Goal: Communication & Community: Participate in discussion

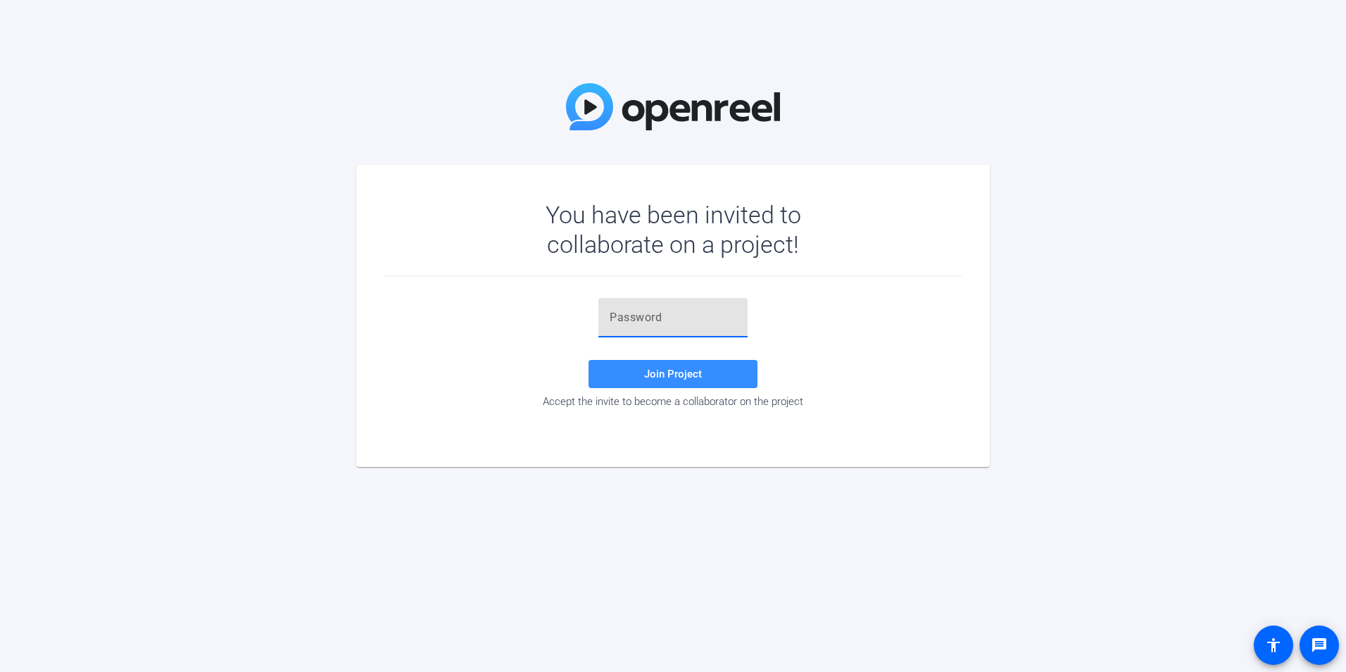
click at [682, 325] on input "text" at bounding box center [673, 317] width 127 height 17
paste input "zECTYY"
type input "zECTYY"
click at [680, 365] on span at bounding box center [673, 374] width 169 height 34
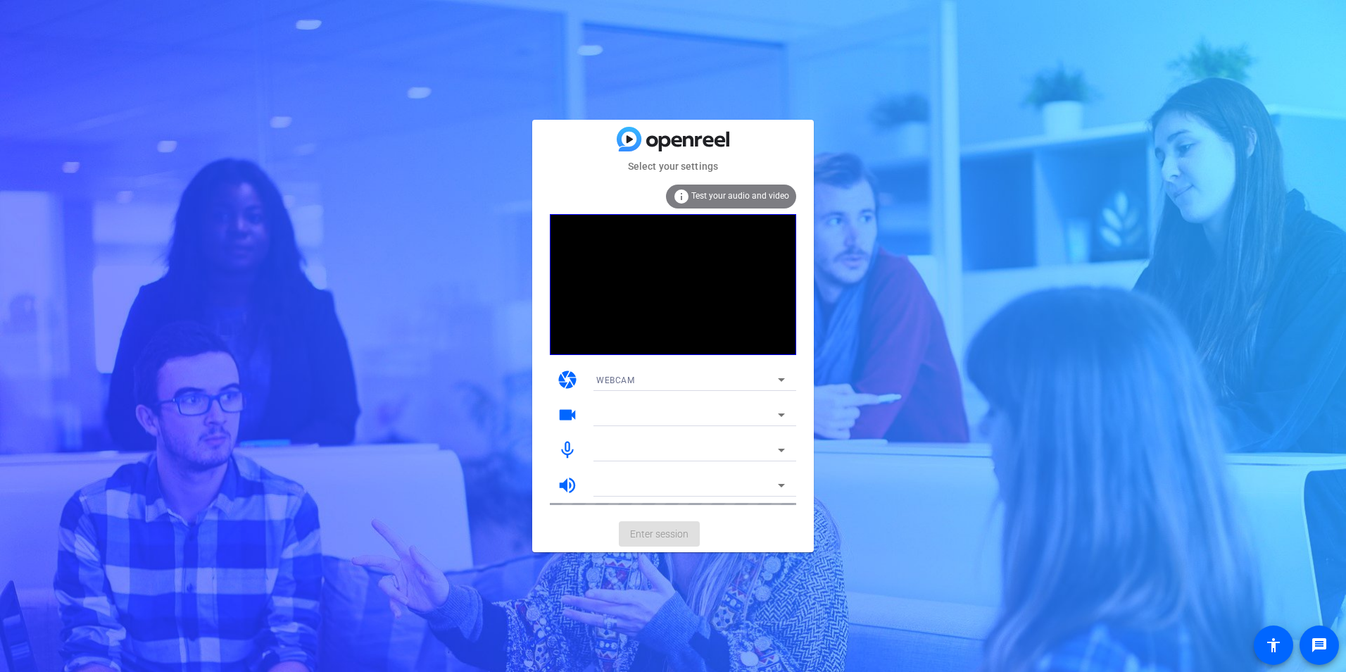
click at [740, 415] on div at bounding box center [687, 414] width 182 height 17
click at [775, 414] on icon at bounding box center [781, 414] width 17 height 17
click at [664, 537] on span "Enter session" at bounding box center [659, 534] width 58 height 15
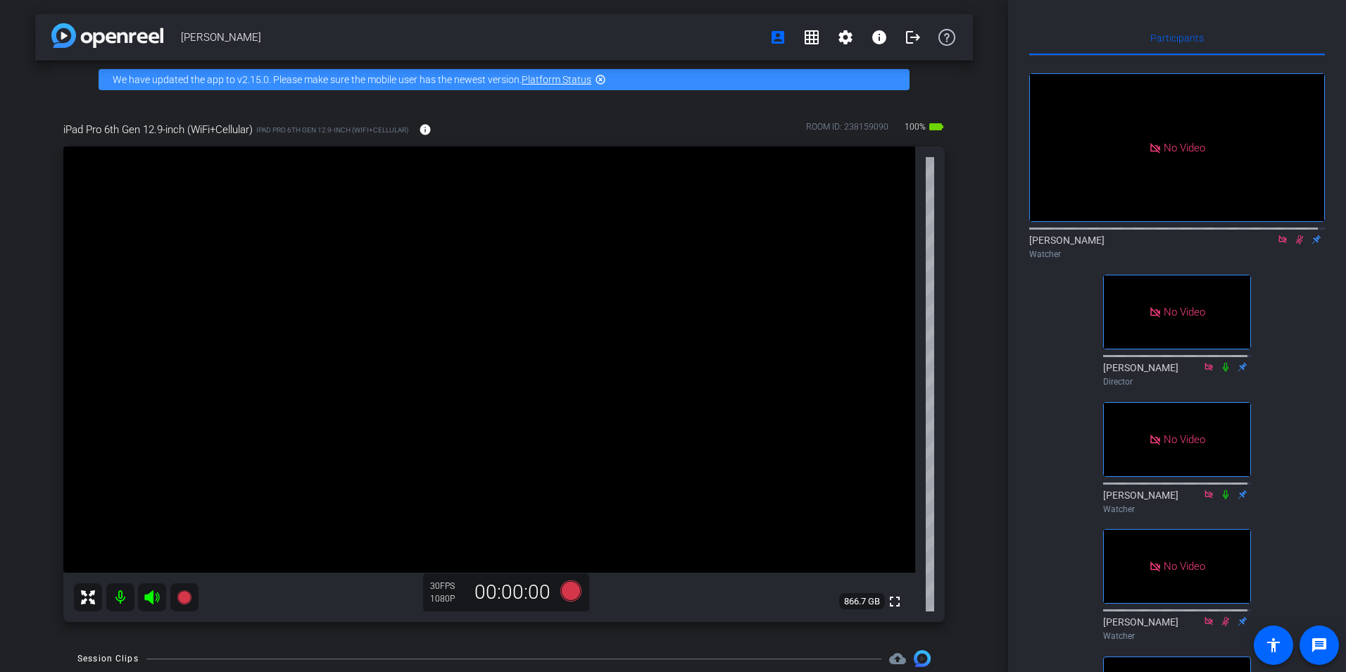
click at [1294, 244] on icon at bounding box center [1299, 240] width 11 height 10
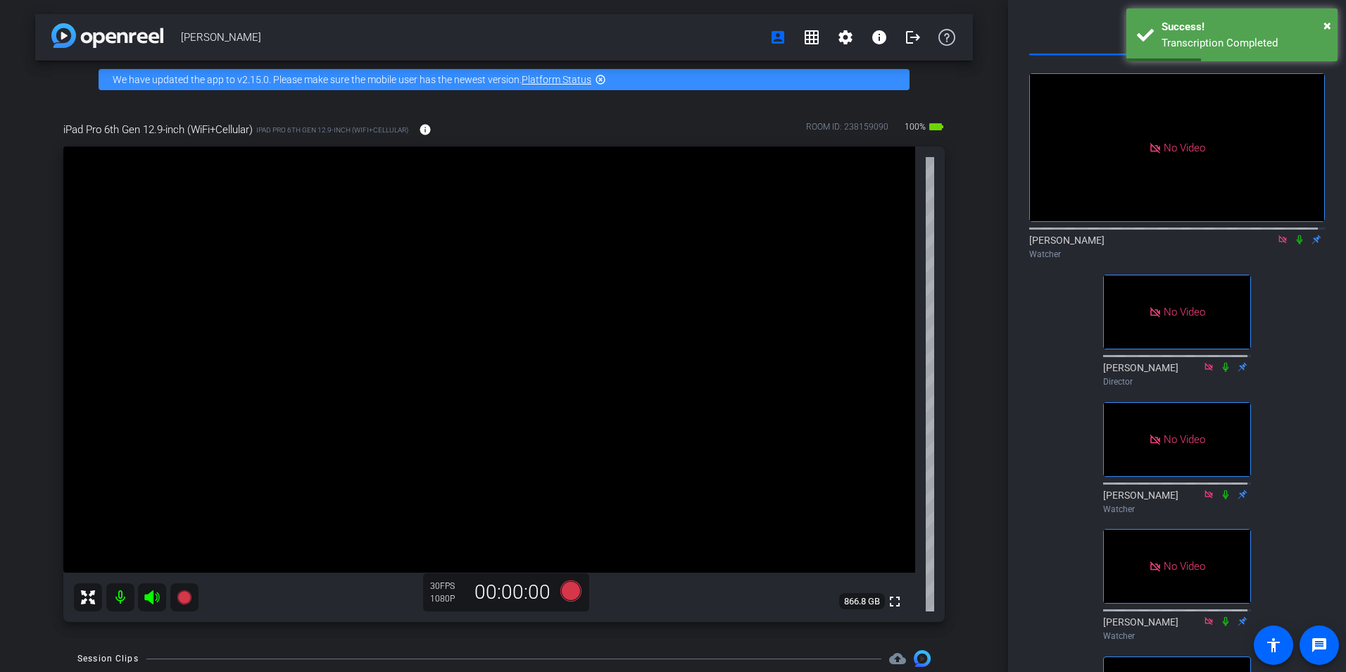
click at [1297, 244] on icon at bounding box center [1300, 239] width 6 height 9
click at [1328, 25] on span "×" at bounding box center [1328, 25] width 8 height 17
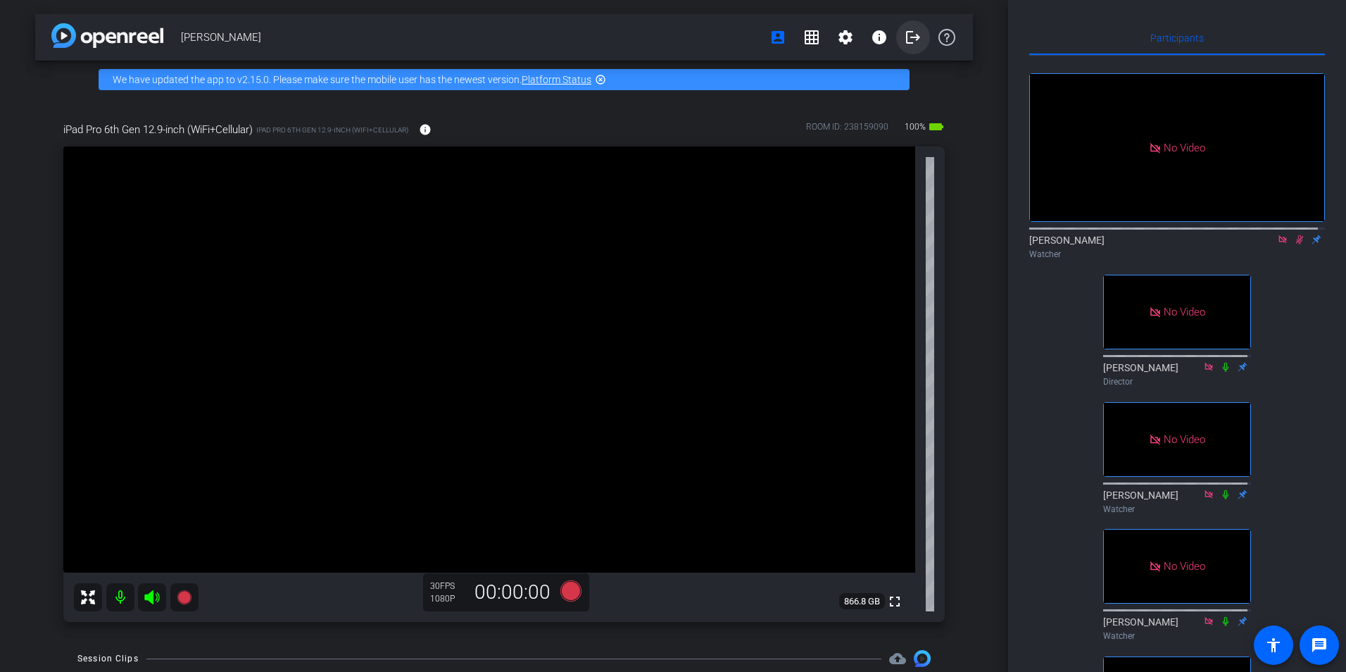
click at [905, 42] on mat-icon "logout" at bounding box center [913, 37] width 17 height 17
